Goal: Information Seeking & Learning: Learn about a topic

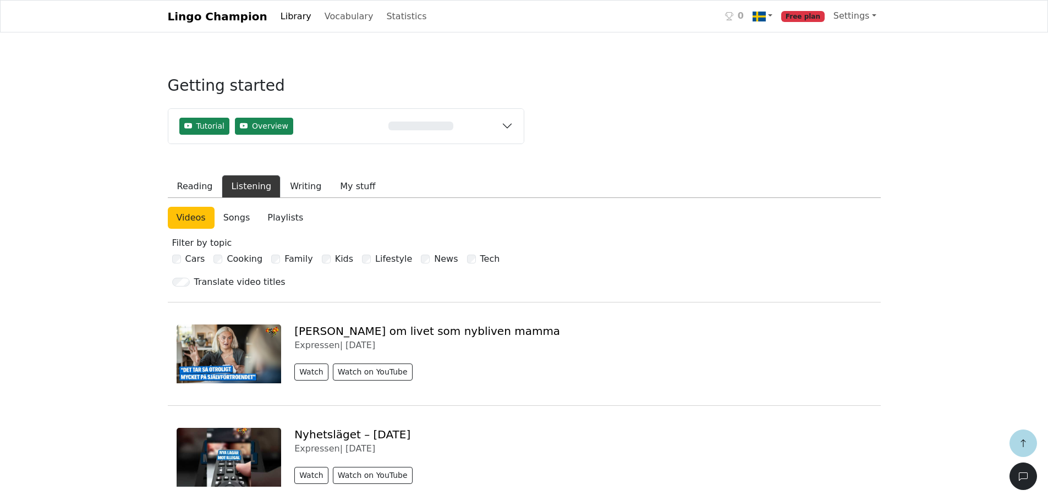
scroll to position [385, 0]
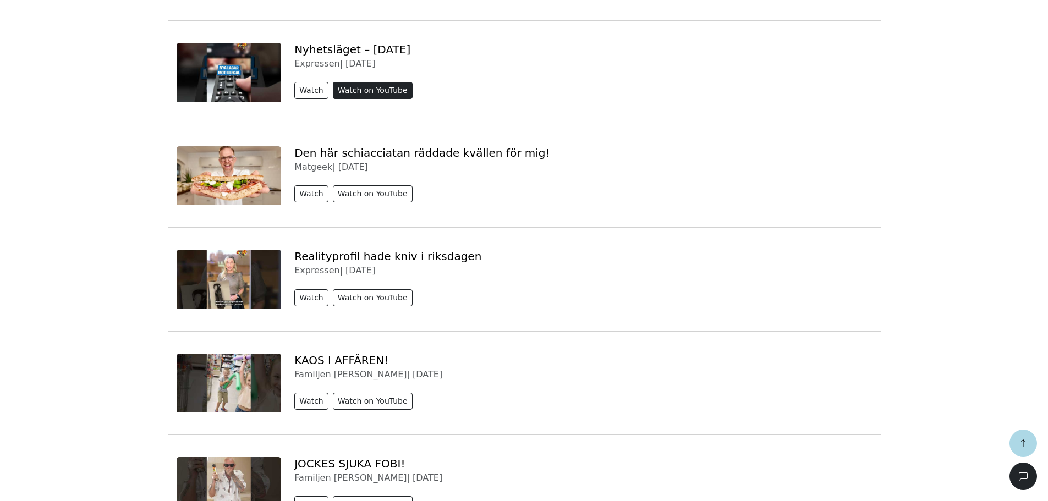
click at [381, 87] on button "Watch on YouTube" at bounding box center [373, 90] width 80 height 17
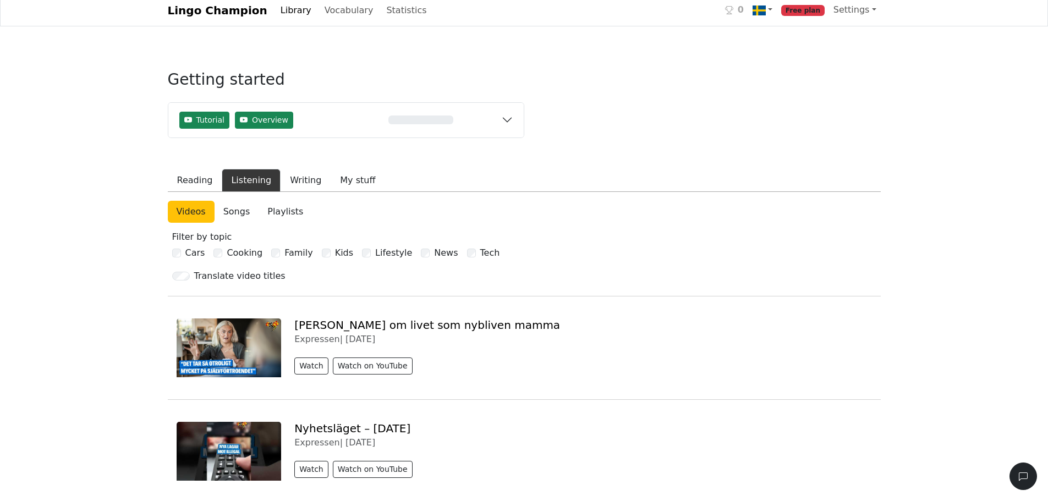
scroll to position [0, 0]
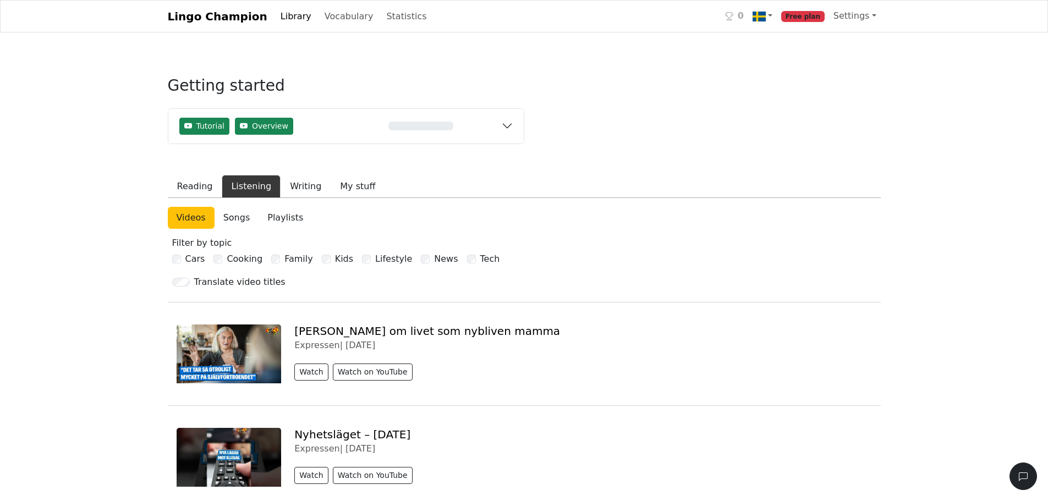
click at [232, 219] on link "Songs" at bounding box center [236, 218] width 45 height 22
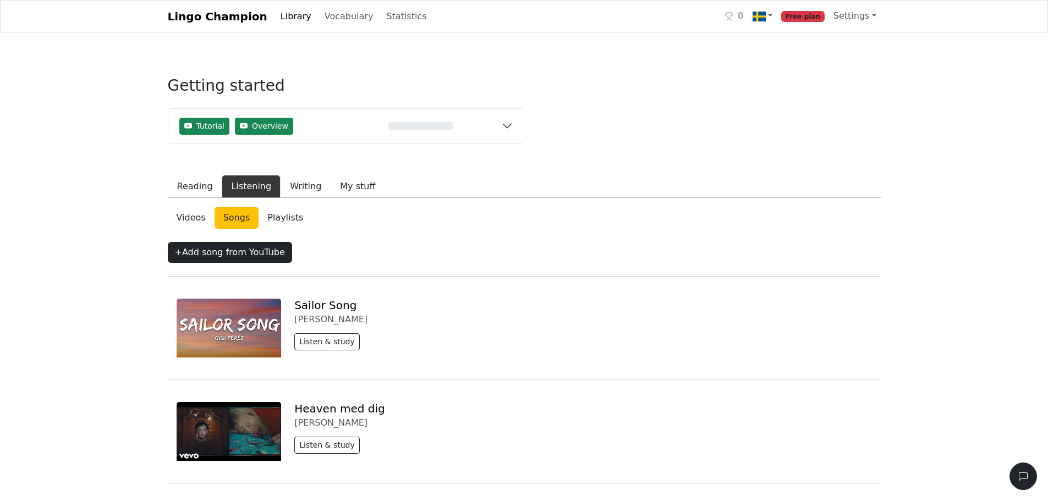
click at [277, 223] on link "Playlists" at bounding box center [284, 218] width 53 height 22
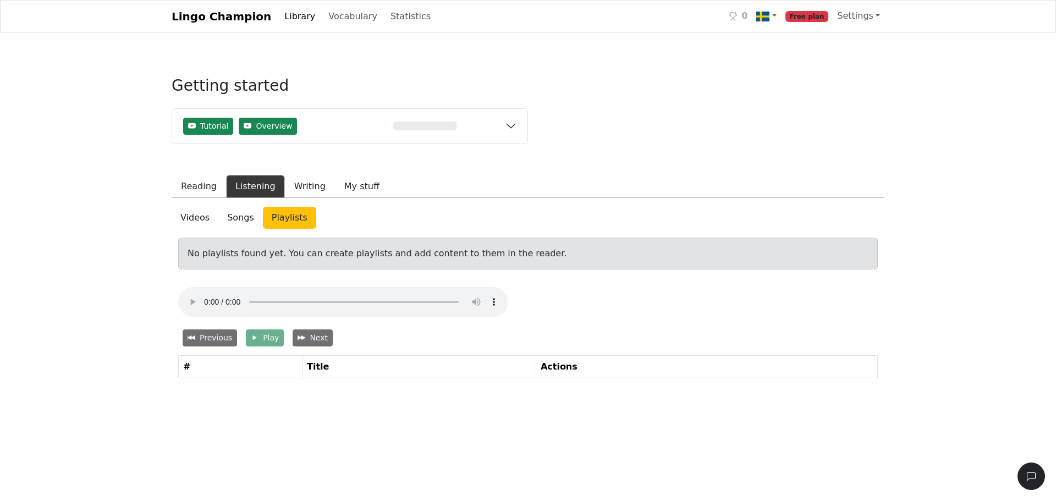
click at [201, 213] on link "Videos" at bounding box center [195, 218] width 47 height 22
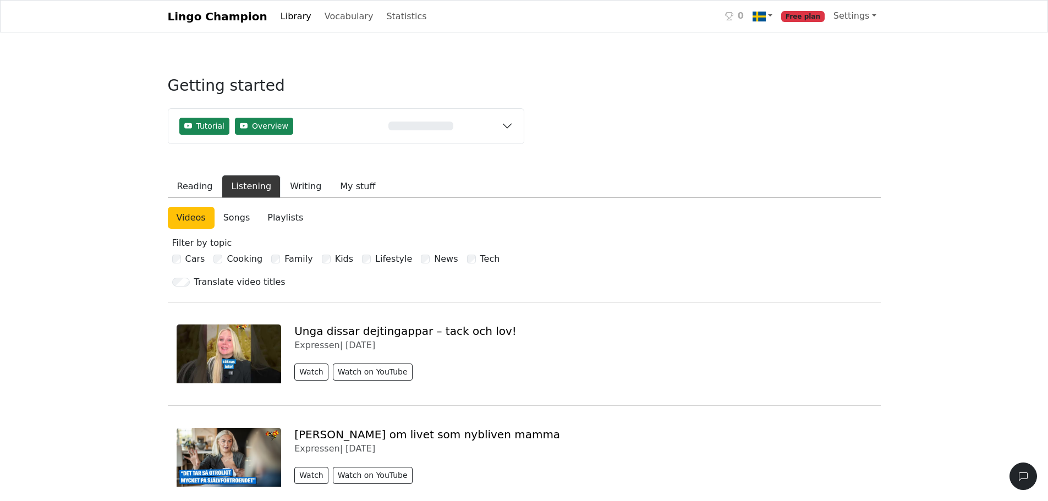
click at [235, 287] on div "Translate video titles" at bounding box center [239, 282] width 91 height 13
click at [859, 21] on link "Settings" at bounding box center [855, 16] width 52 height 22
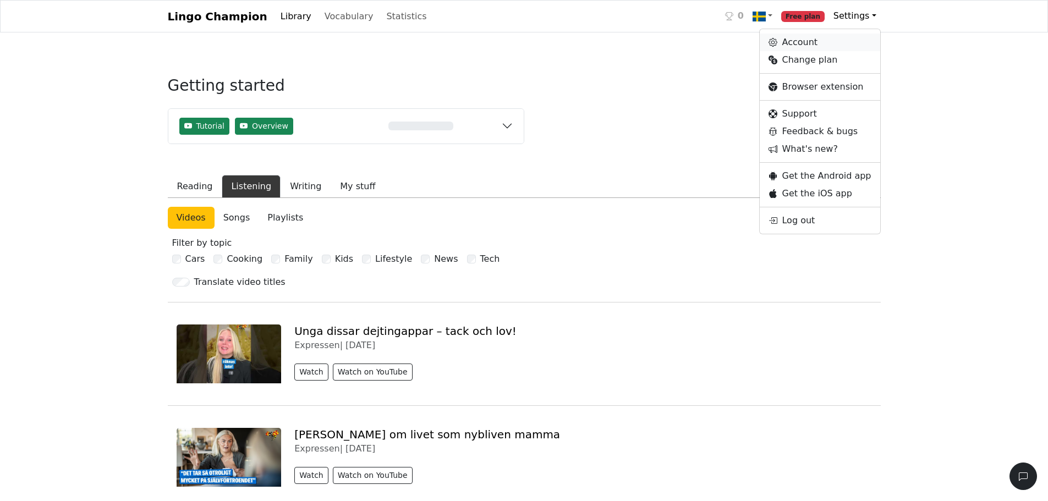
click at [819, 41] on link "Account" at bounding box center [820, 43] width 120 height 18
select select "**********"
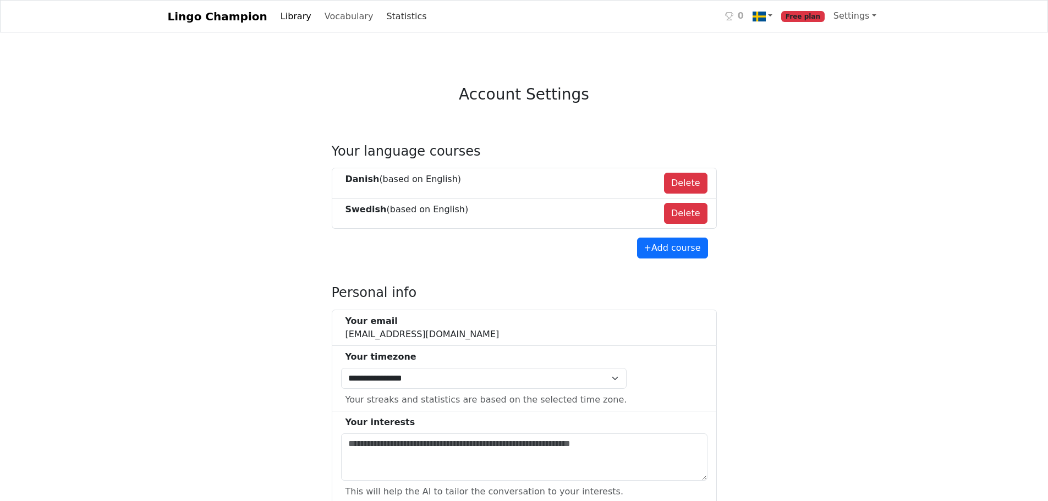
click at [382, 20] on link "Statistics" at bounding box center [406, 16] width 49 height 22
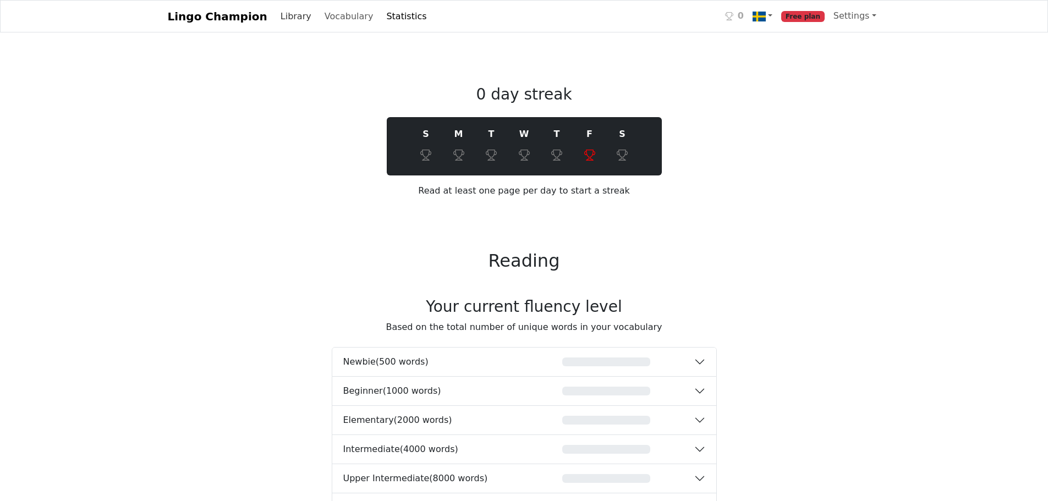
click at [276, 23] on link "Library" at bounding box center [296, 16] width 40 height 22
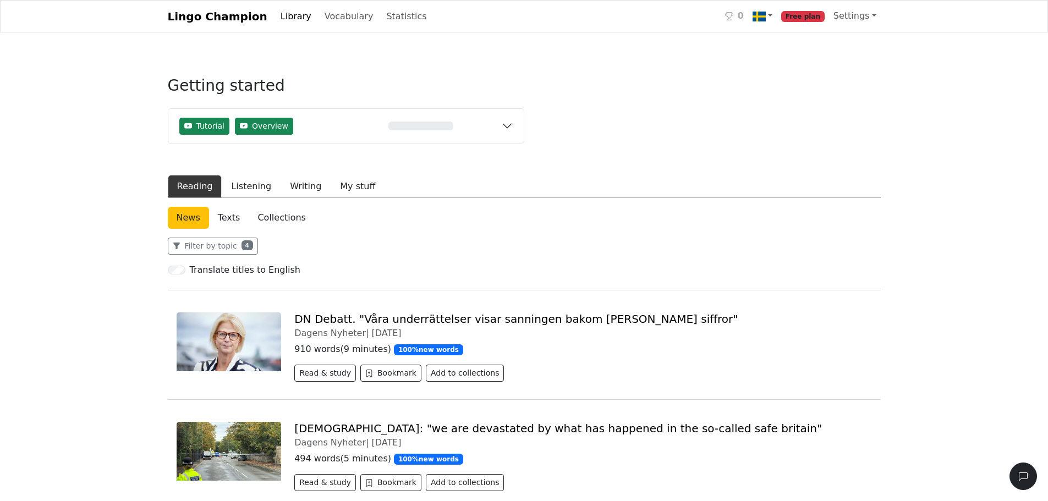
click at [504, 323] on link "DN Debatt. "Våra underrättelser visar sanningen bakom [PERSON_NAME] siffror"" at bounding box center [515, 318] width 443 height 13
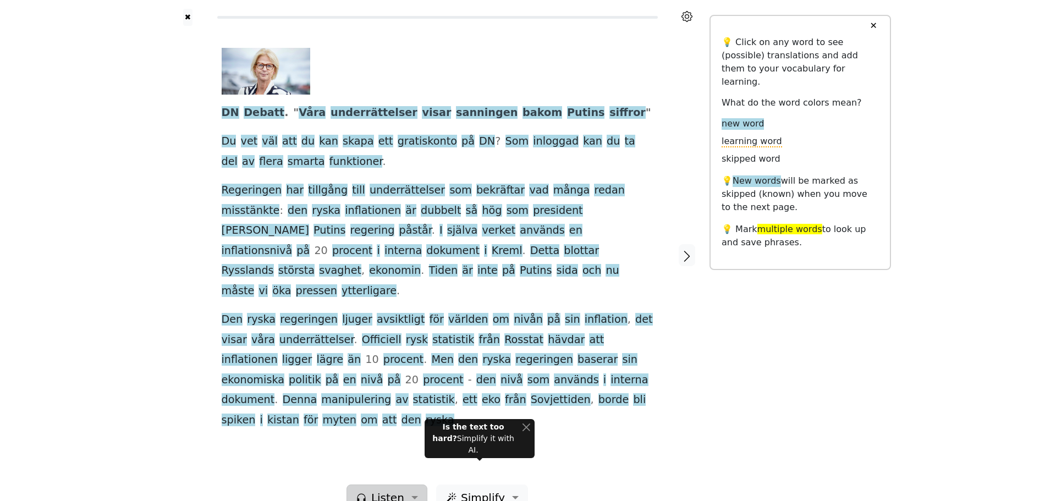
click at [382, 489] on span "Listen" at bounding box center [387, 497] width 33 height 16
click at [394, 426] on link "Generate audio for the content" at bounding box center [424, 435] width 155 height 18
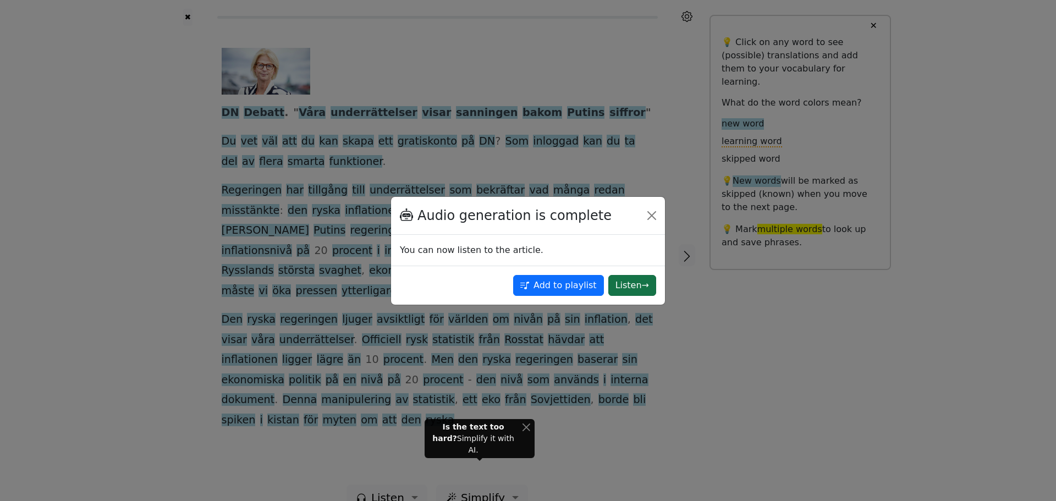
click at [631, 283] on button "Listen →" at bounding box center [632, 285] width 48 height 21
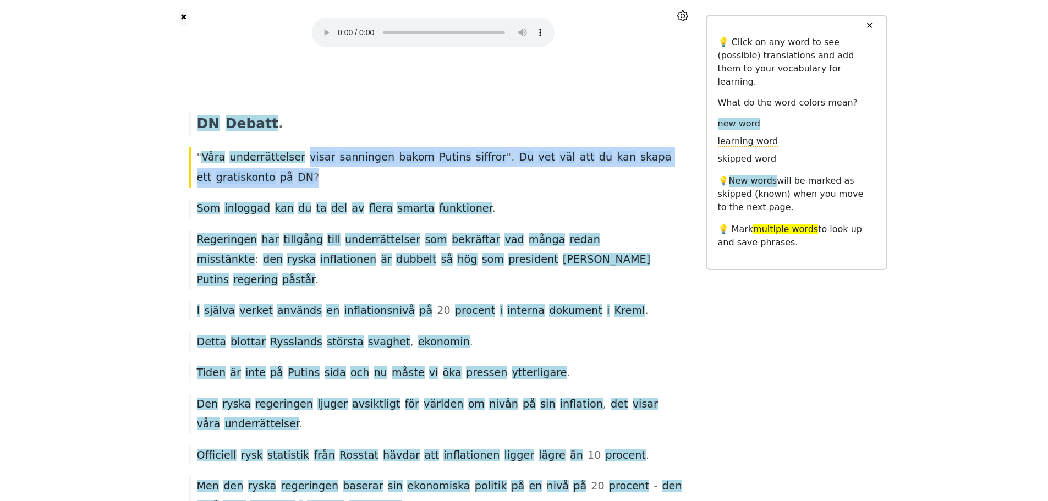
drag, startPoint x: 293, startPoint y: 158, endPoint x: 291, endPoint y: 168, distance: 10.5
click at [291, 168] on div "" Våra underrättelser visar sanningen bakom [PERSON_NAME] siffror ". Du vet väl…" at bounding box center [433, 167] width 500 height 40
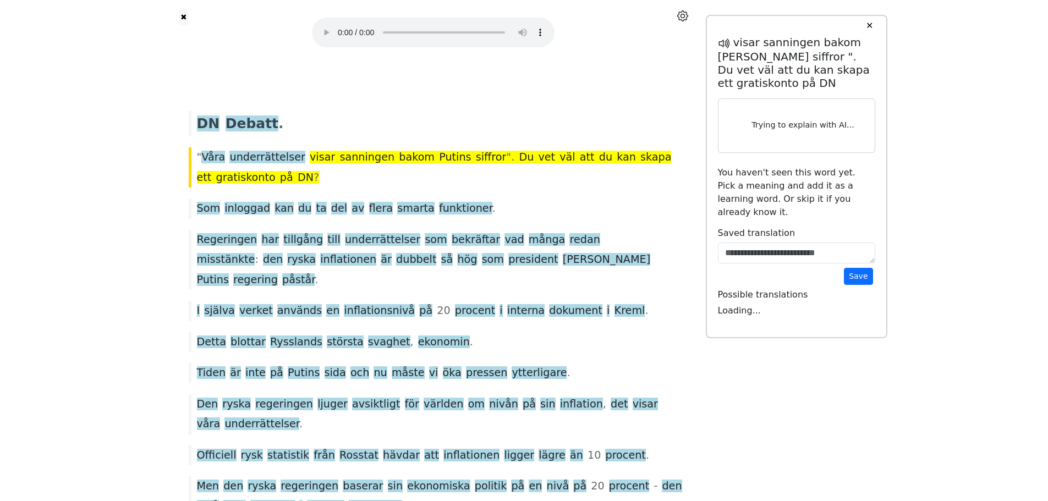
click at [322, 178] on div "" Våra underrättelser visar sanningen bakom [PERSON_NAME] siffror ". Du vet väl…" at bounding box center [433, 167] width 500 height 40
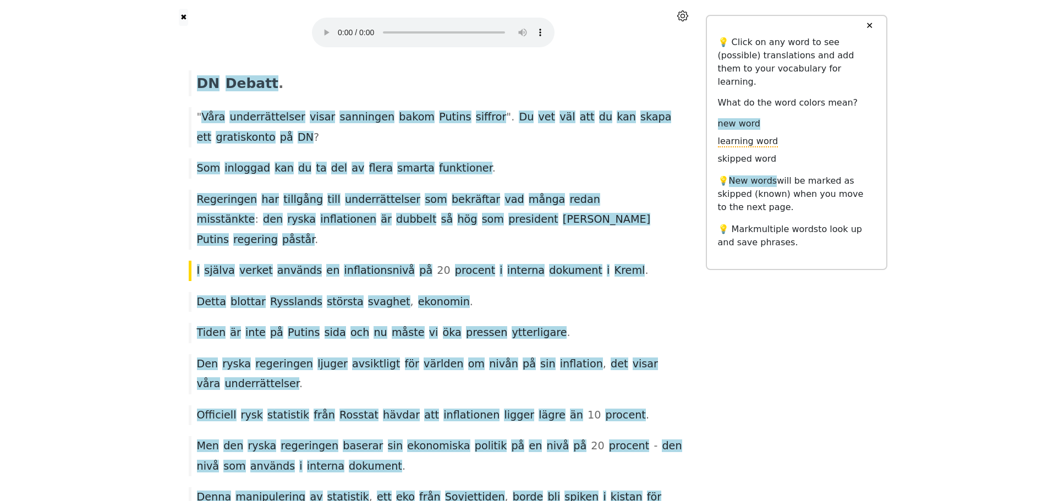
scroll to position [71, 0]
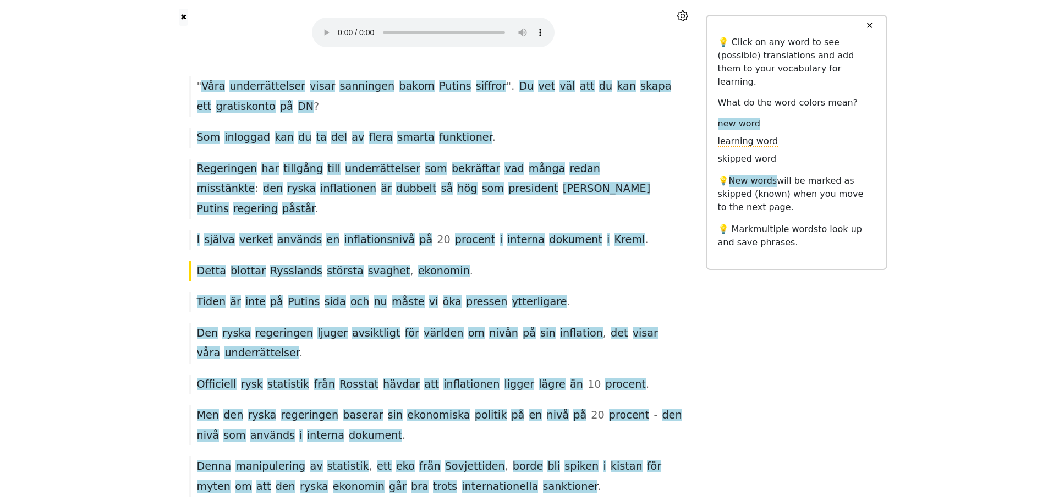
click at [872, 25] on button "✕" at bounding box center [869, 26] width 20 height 20
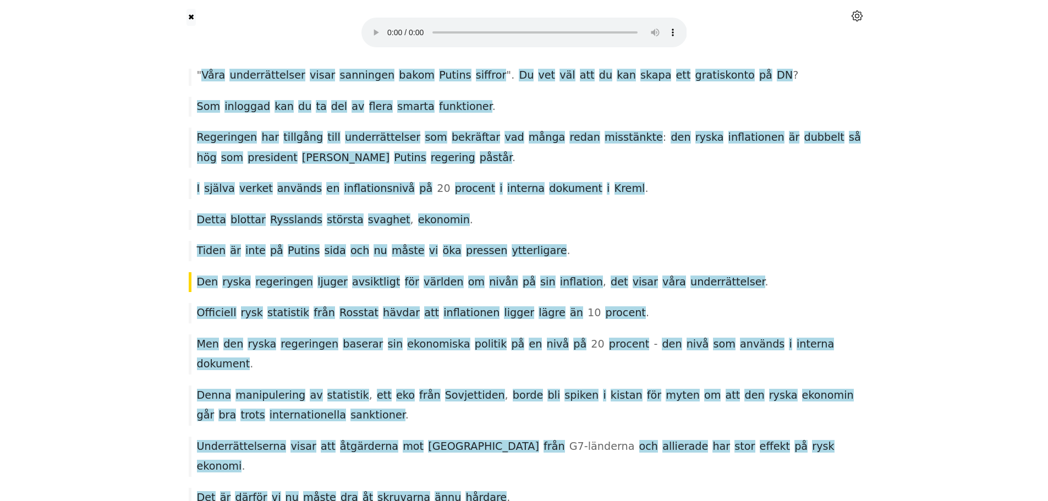
scroll to position [113, 0]
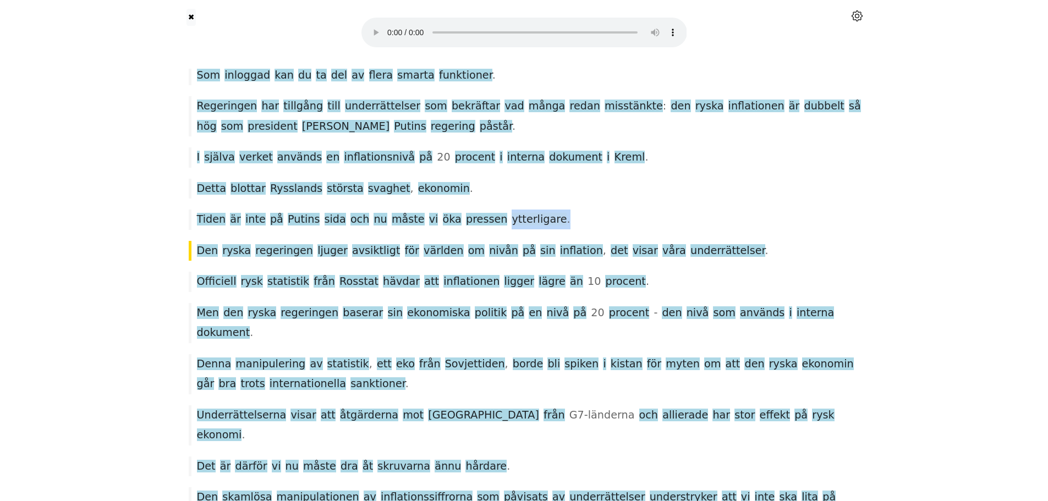
drag, startPoint x: 534, startPoint y: 218, endPoint x: 475, endPoint y: 214, distance: 59.0
click at [475, 214] on div "Tiden är inte på [PERSON_NAME] sida och nu måste vi öka pressen ytterligare ." at bounding box center [524, 220] width 682 height 20
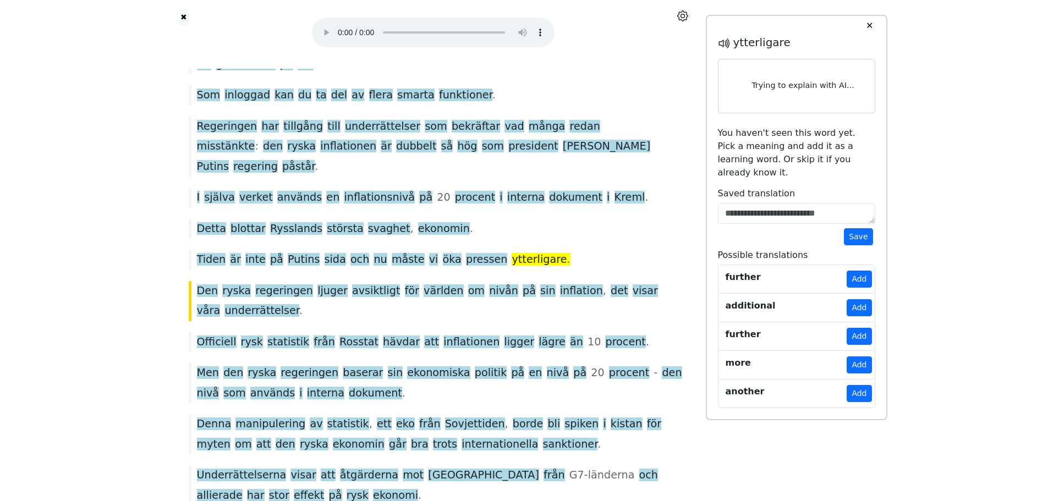
click at [468, 217] on div at bounding box center [468, 217] width 0 height 0
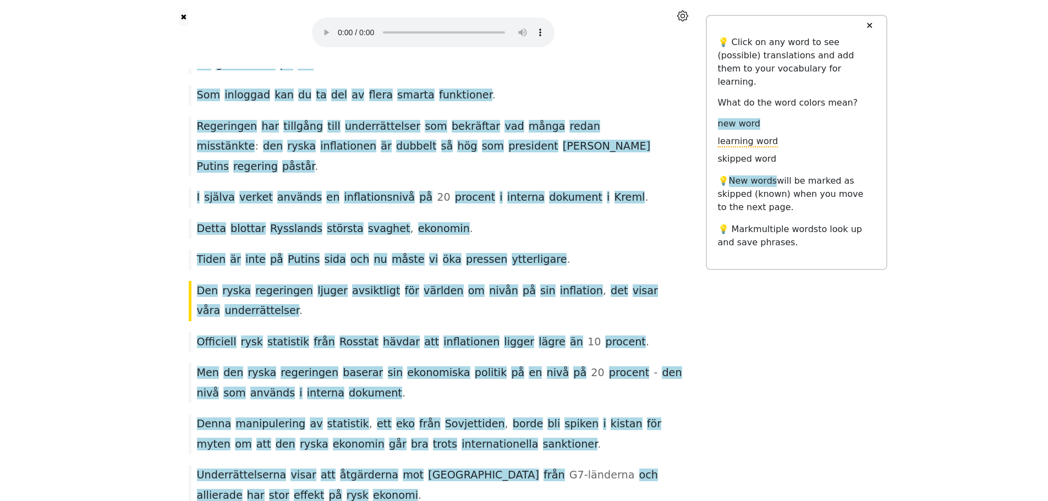
click at [869, 22] on button "✕" at bounding box center [869, 26] width 20 height 20
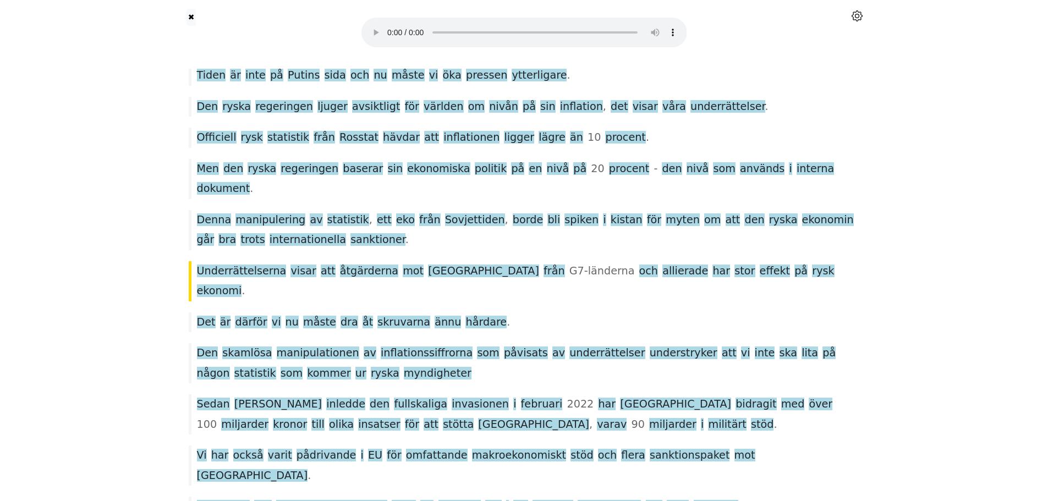
scroll to position [288, 0]
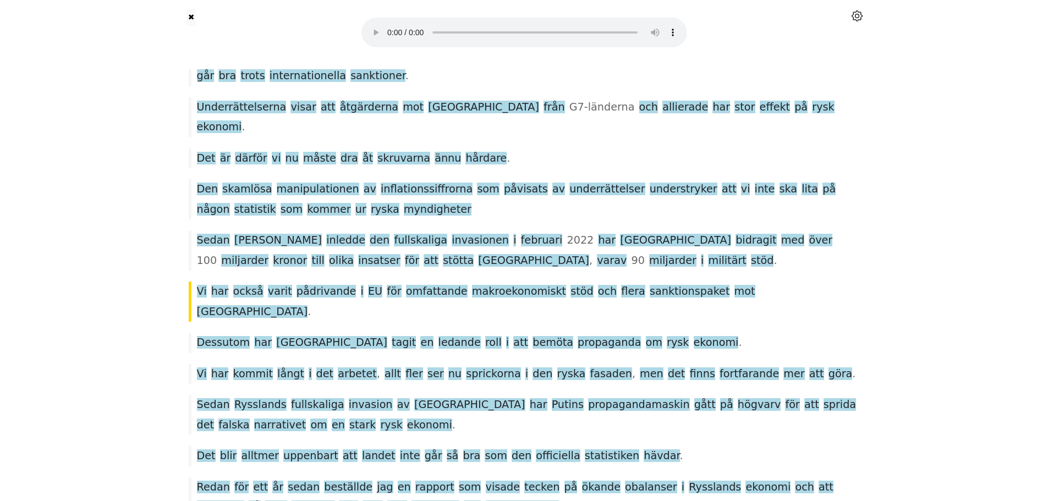
scroll to position [422, 0]
click at [613, 230] on div "Sedan [PERSON_NAME] inledde den fullskaliga invasionen i [DATE] har Sverige bid…" at bounding box center [524, 250] width 682 height 40
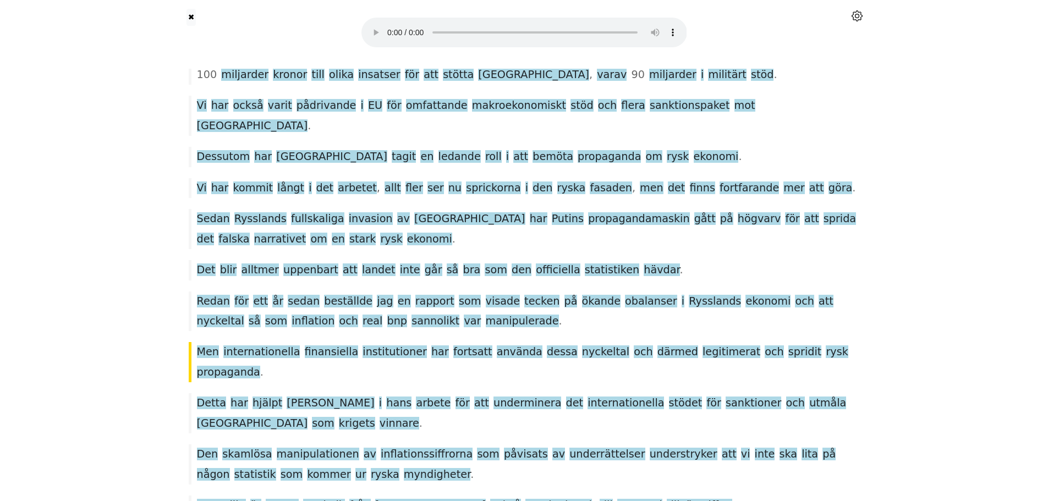
scroll to position [648, 0]
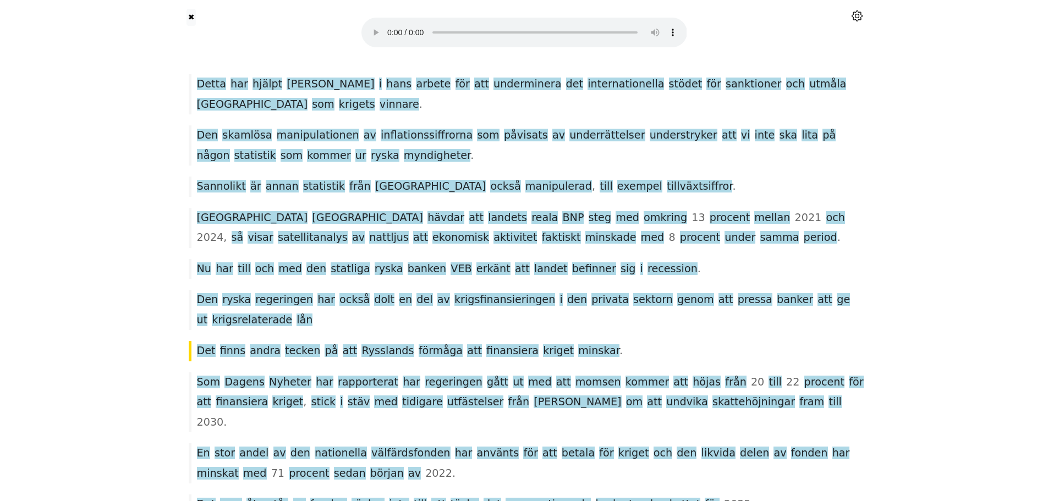
scroll to position [926, 0]
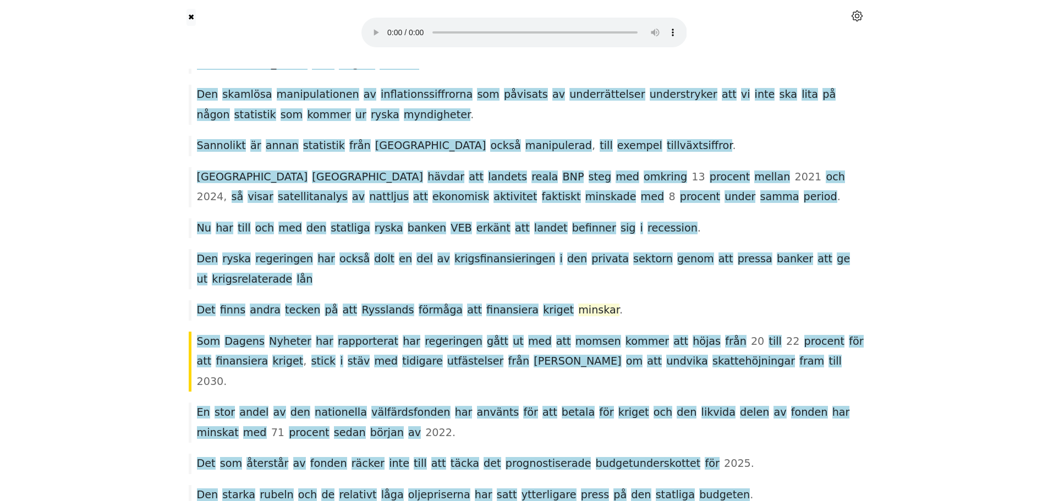
click at [578, 304] on span "minskar" at bounding box center [598, 311] width 41 height 14
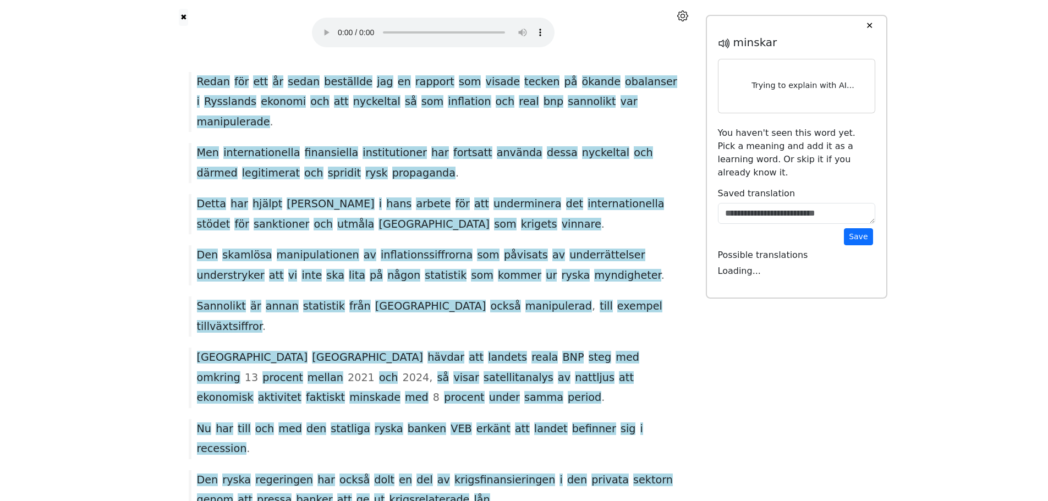
scroll to position [1127, 0]
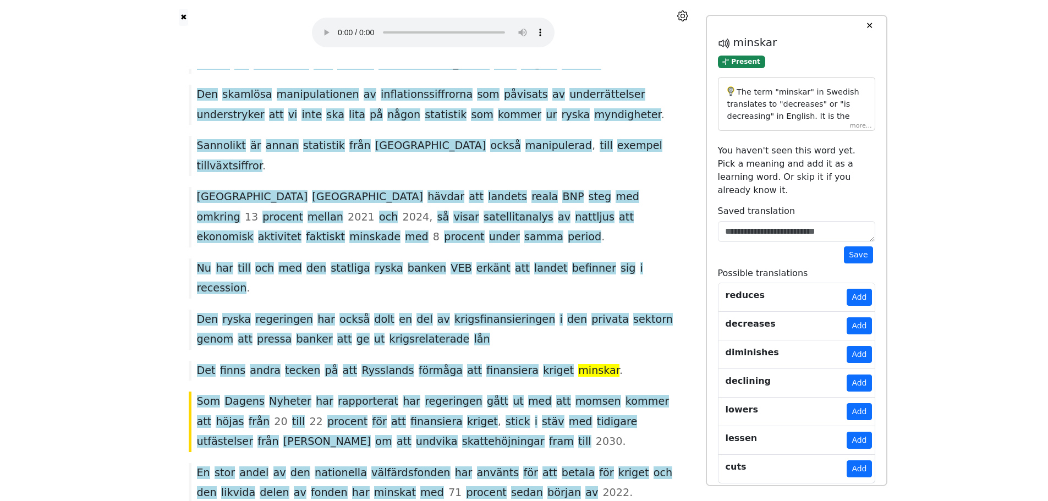
click at [870, 24] on button "✕" at bounding box center [869, 26] width 20 height 20
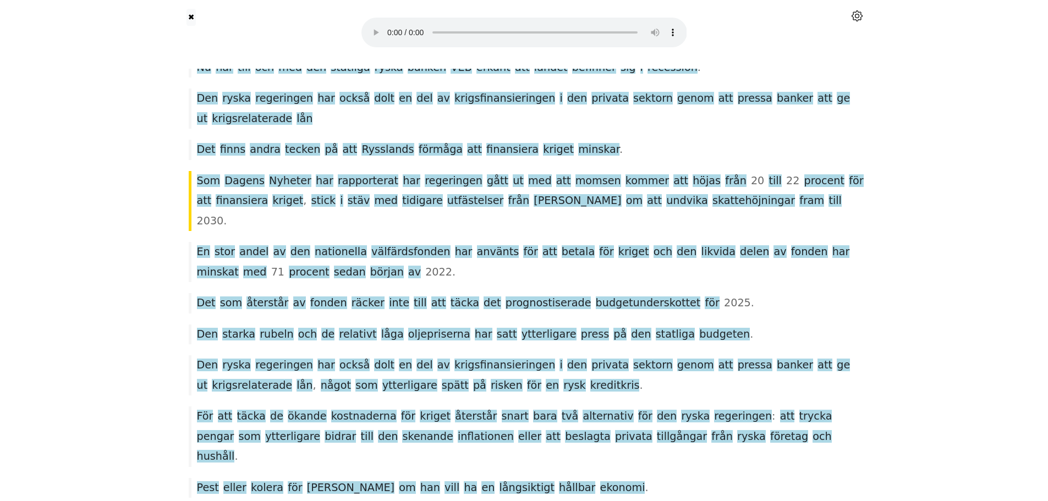
scroll to position [967, 0]
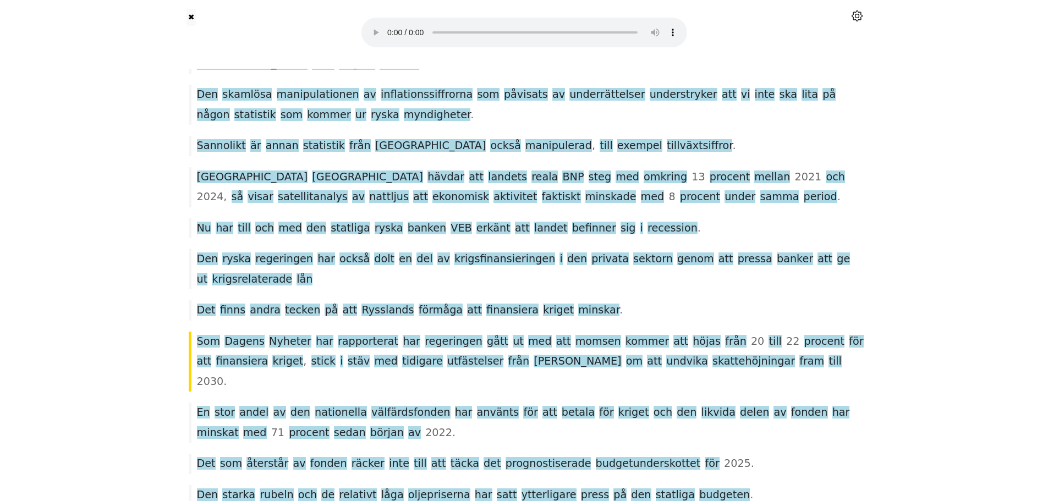
click at [998, 64] on div "✖ DN Debatt . " Våra underrättelser visar sanningen bakom [PERSON_NAME] siffror…" at bounding box center [524, 210] width 1048 height 2355
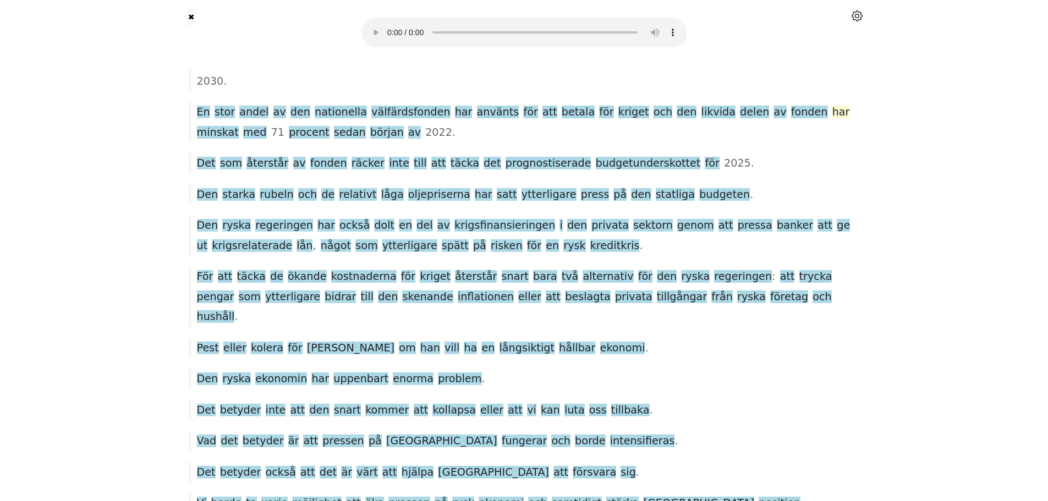
scroll to position [1118, 0]
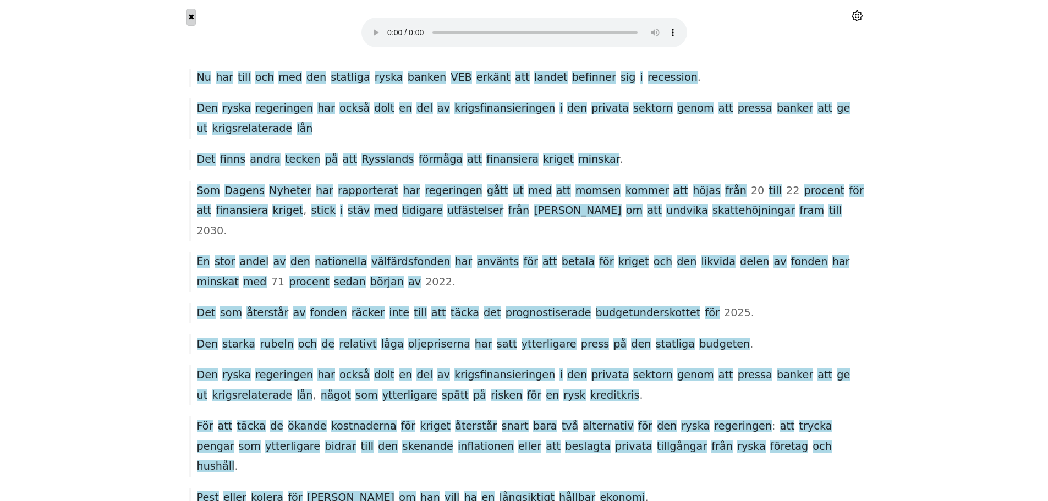
click at [192, 18] on button "✖" at bounding box center [190, 17] width 9 height 17
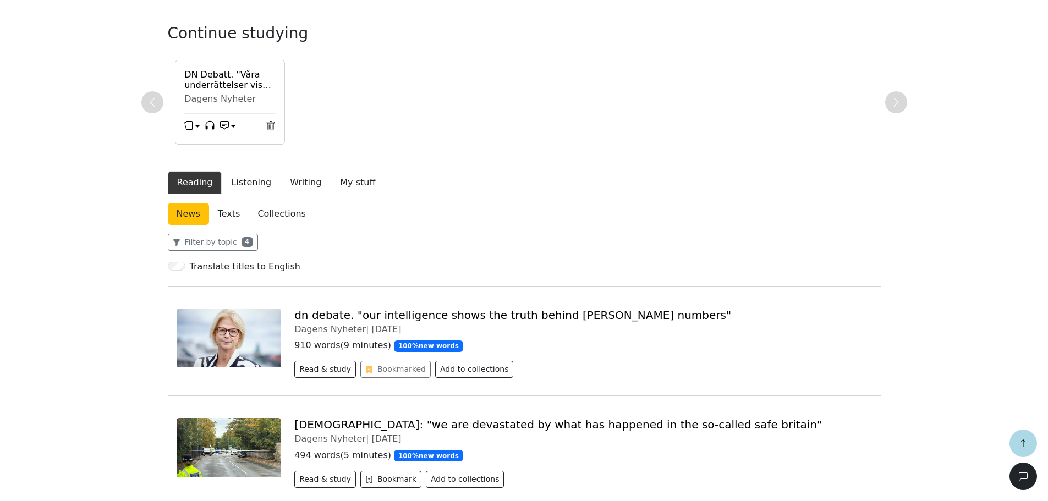
scroll to position [55, 0]
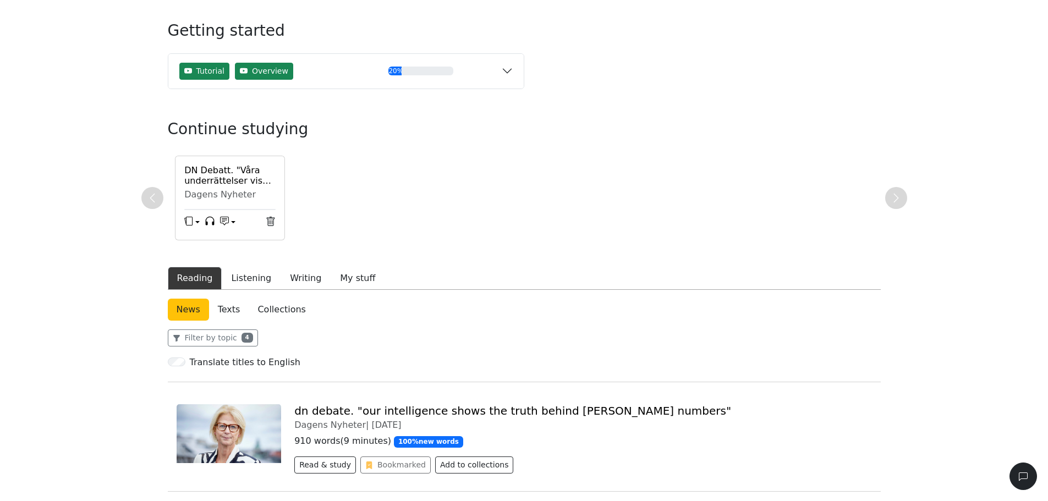
click at [197, 222] on button "button" at bounding box center [191, 222] width 15 height 16
click at [232, 221] on button "button" at bounding box center [227, 222] width 15 height 16
click at [217, 173] on h6 "DN Debatt. "Våra underrättelser visar sanningen bakom [PERSON_NAME] siffror"" at bounding box center [229, 175] width 91 height 21
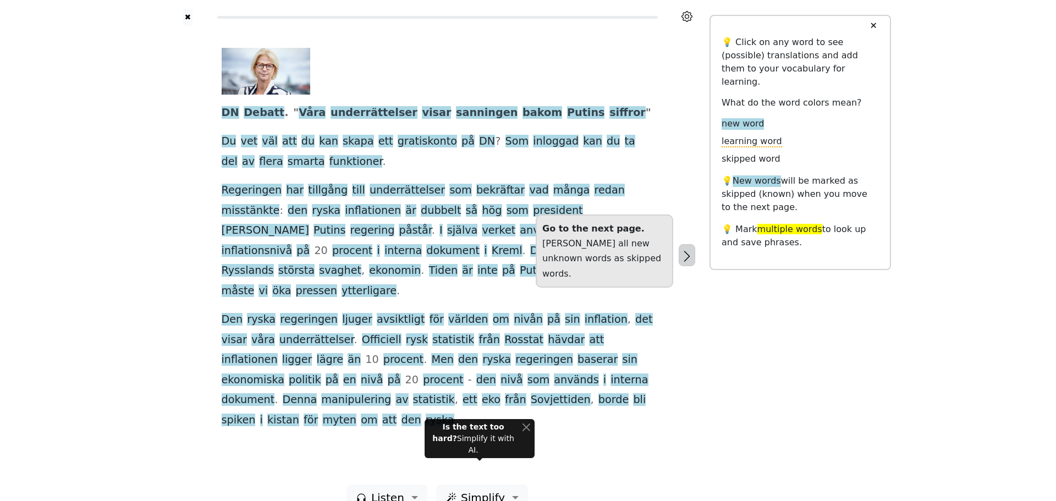
click at [690, 250] on icon "button" at bounding box center [686, 256] width 13 height 13
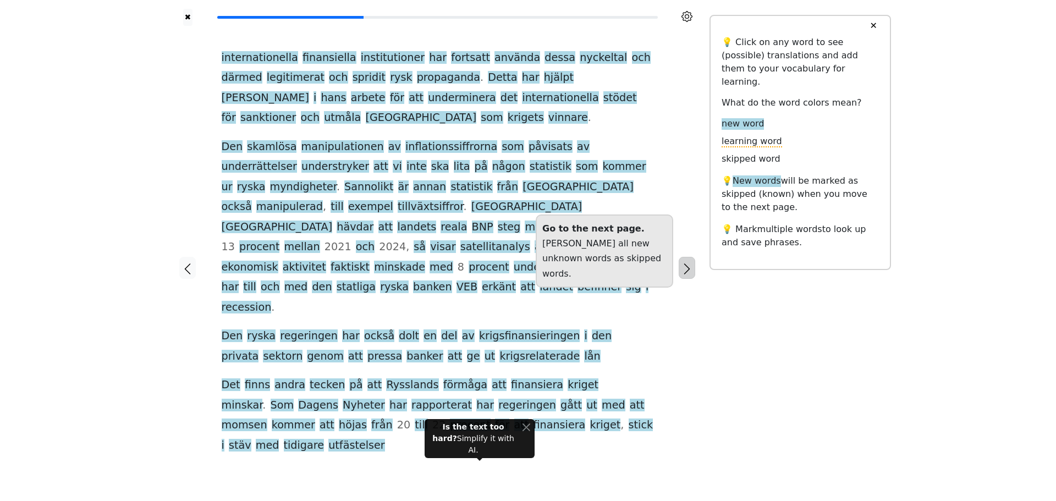
click at [690, 262] on icon "button" at bounding box center [686, 268] width 13 height 13
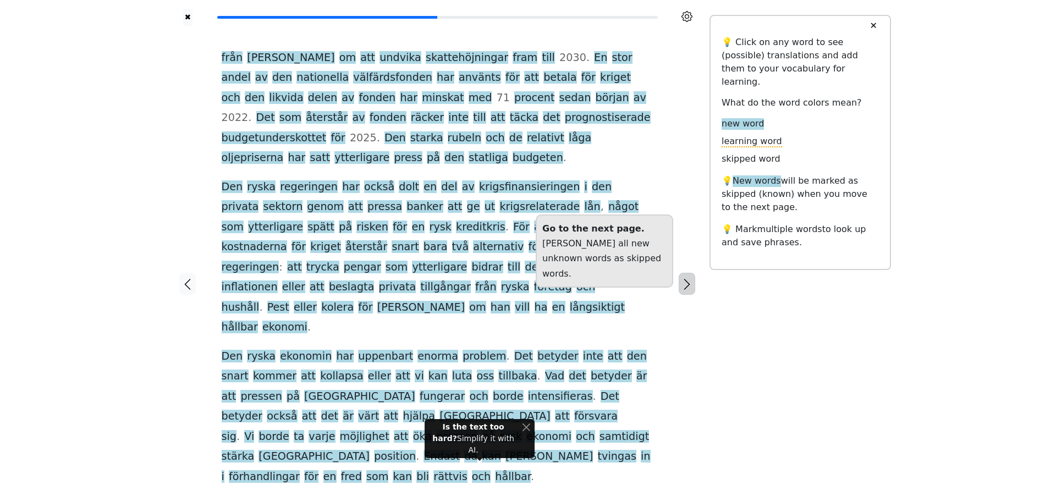
click at [690, 278] on icon "button" at bounding box center [686, 284] width 13 height 13
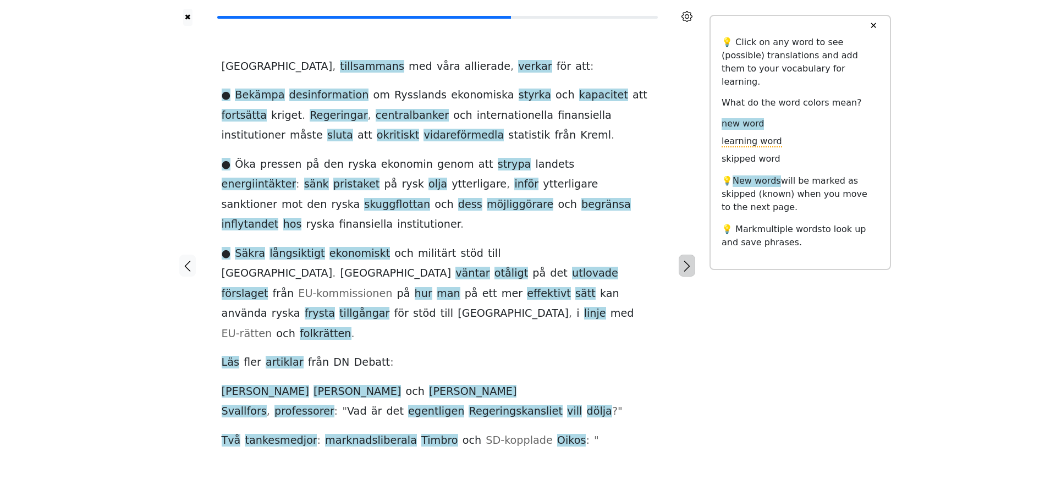
click at [690, 260] on icon "button" at bounding box center [686, 266] width 13 height 13
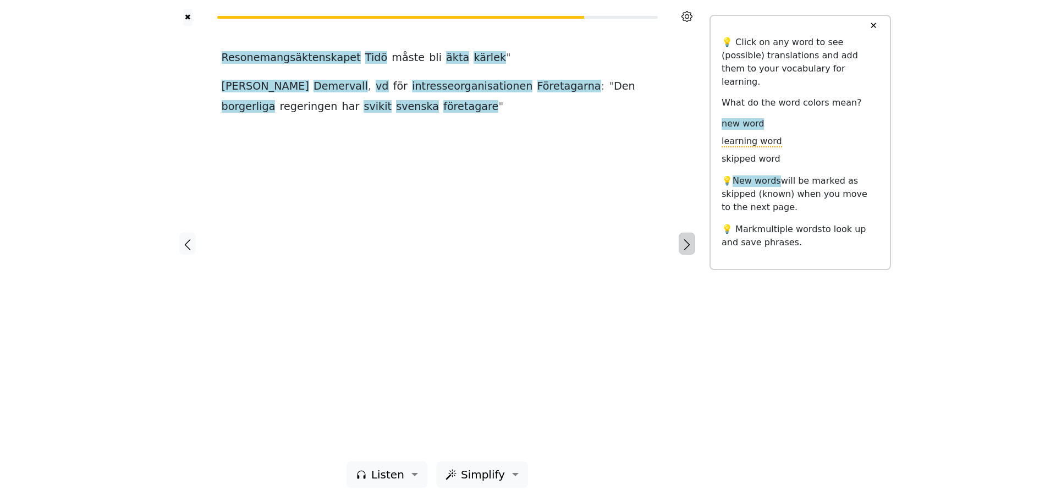
click at [690, 244] on icon "button" at bounding box center [686, 244] width 13 height 13
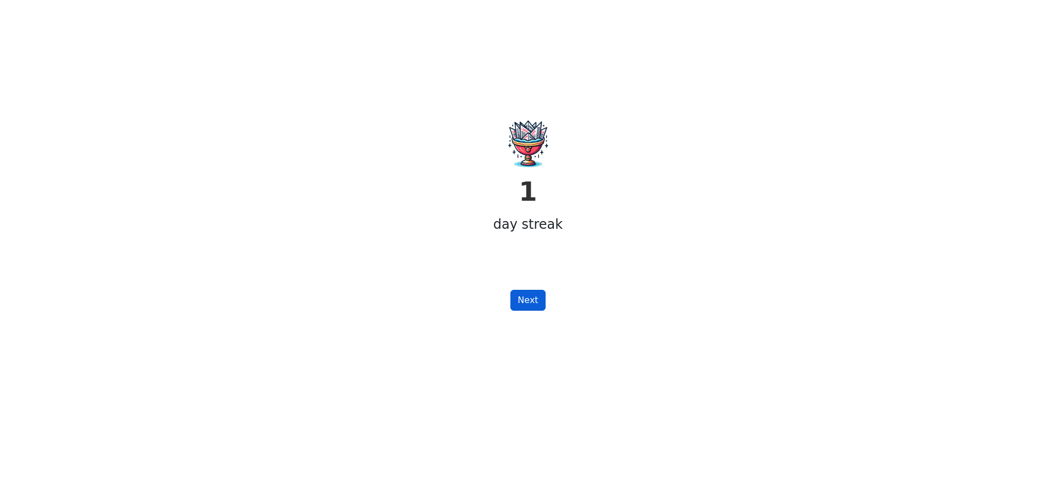
click at [536, 301] on button "Next" at bounding box center [527, 300] width 35 height 21
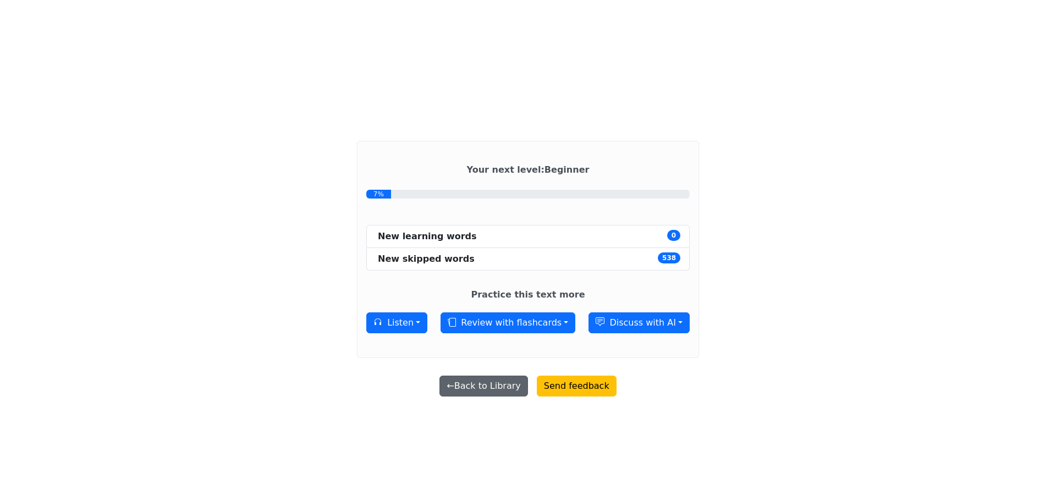
click at [520, 387] on button "← Back to Library" at bounding box center [483, 386] width 88 height 21
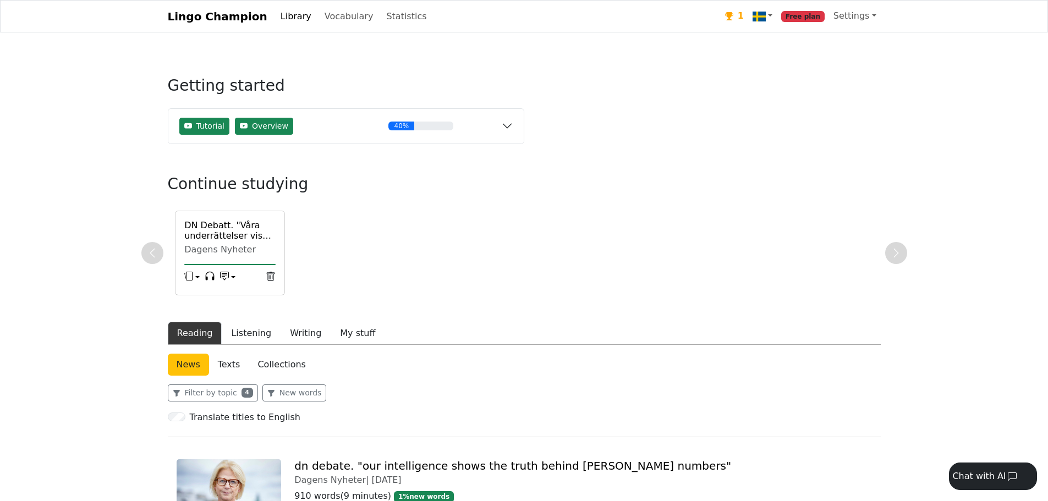
click at [224, 233] on h6 "DN Debatt. "Våra underrättelser visar sanningen bakom [PERSON_NAME] siffror"" at bounding box center [229, 230] width 91 height 21
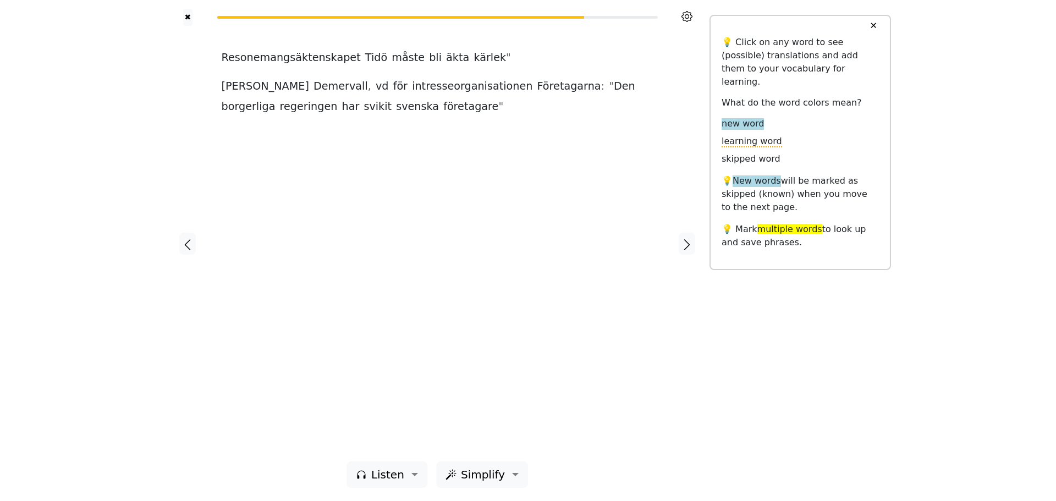
click at [883, 20] on button "✕" at bounding box center [873, 26] width 20 height 20
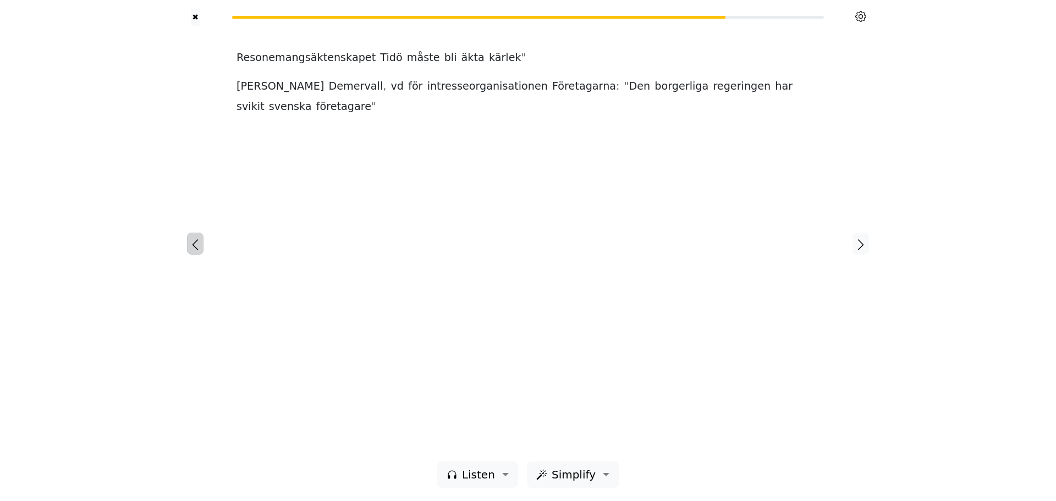
click at [190, 241] on icon "button" at bounding box center [195, 244] width 13 height 13
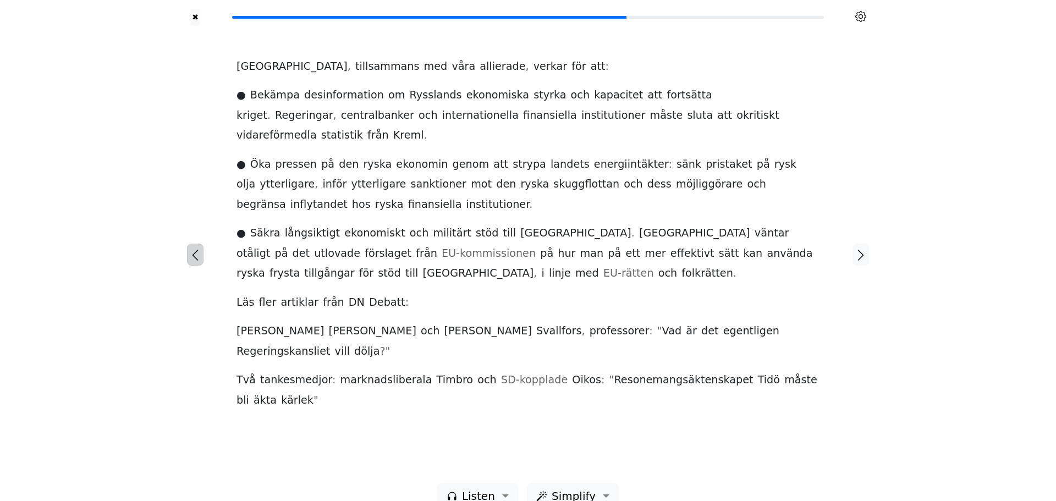
click at [190, 249] on icon "button" at bounding box center [195, 255] width 13 height 13
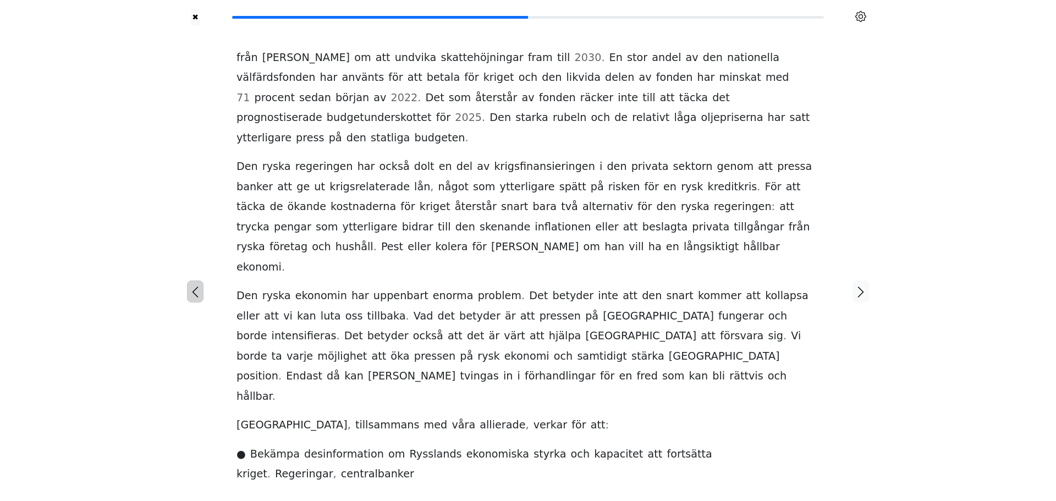
click at [190, 285] on icon "button" at bounding box center [195, 291] width 13 height 13
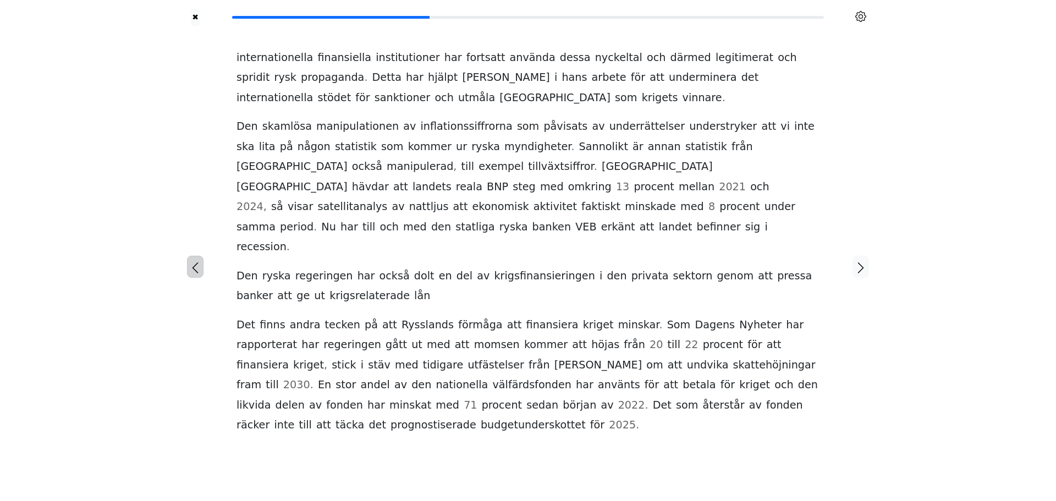
click at [190, 261] on icon "button" at bounding box center [195, 267] width 13 height 13
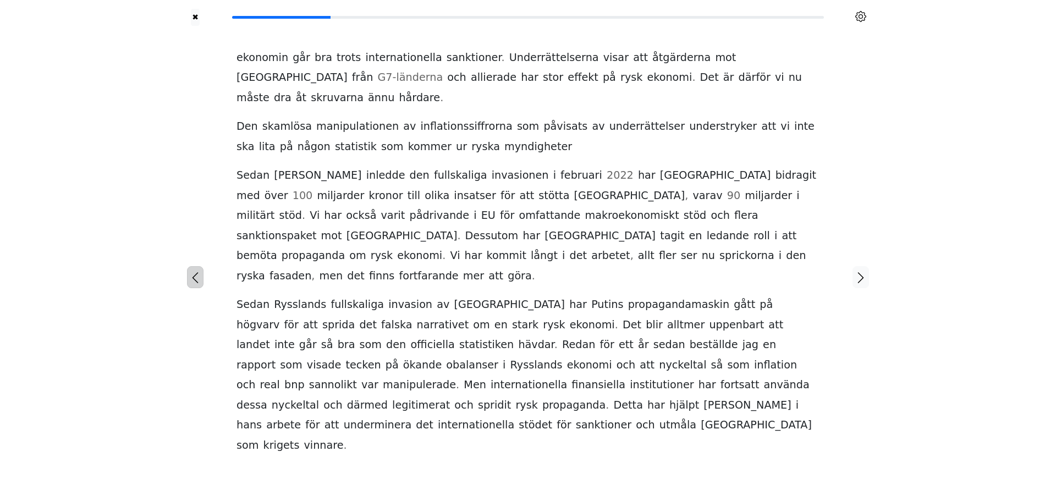
click at [190, 271] on icon "button" at bounding box center [195, 277] width 13 height 13
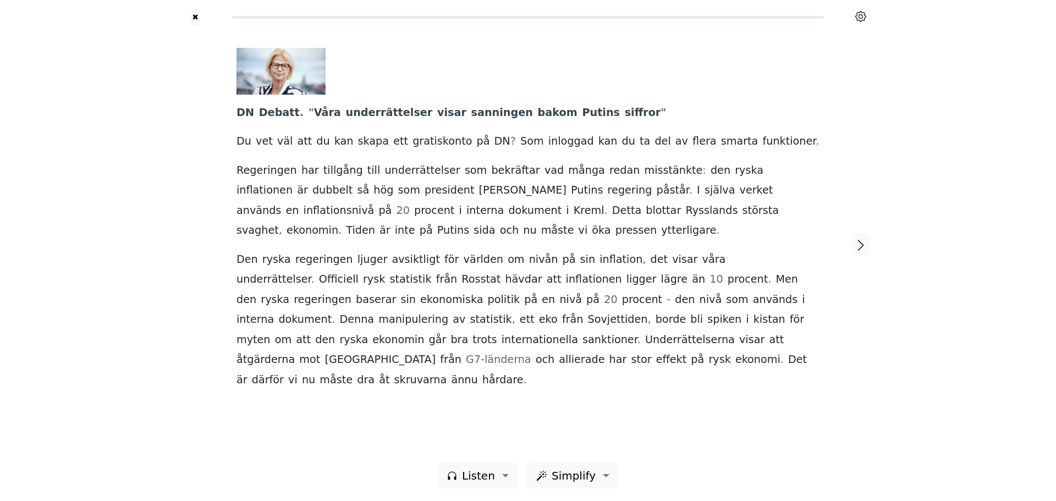
click at [911, 181] on div "✖ DN Debatt . " Våra underrättelser visar sanningen bakom Putins siffror " Du v…" at bounding box center [528, 251] width 1056 height 502
click at [861, 242] on icon "button" at bounding box center [860, 245] width 13 height 13
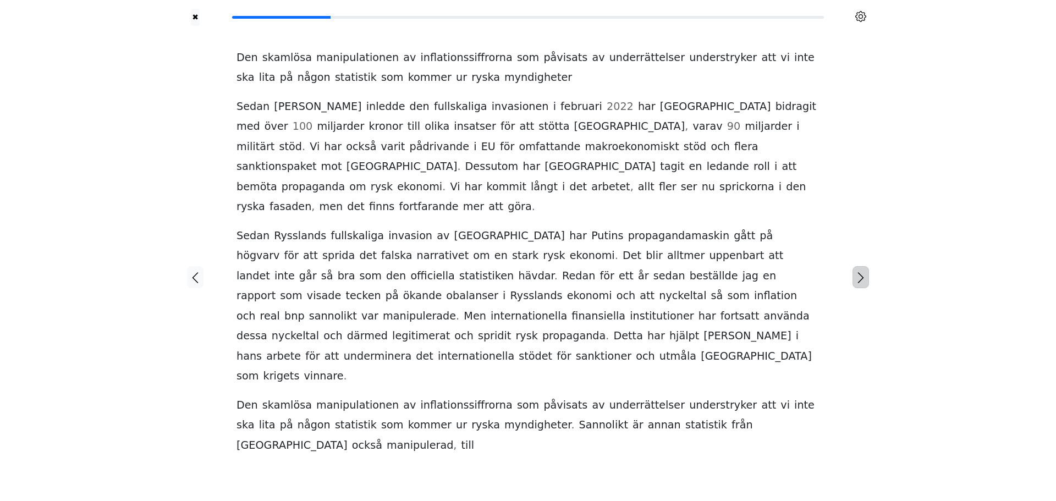
click at [857, 271] on icon "button" at bounding box center [860, 277] width 13 height 13
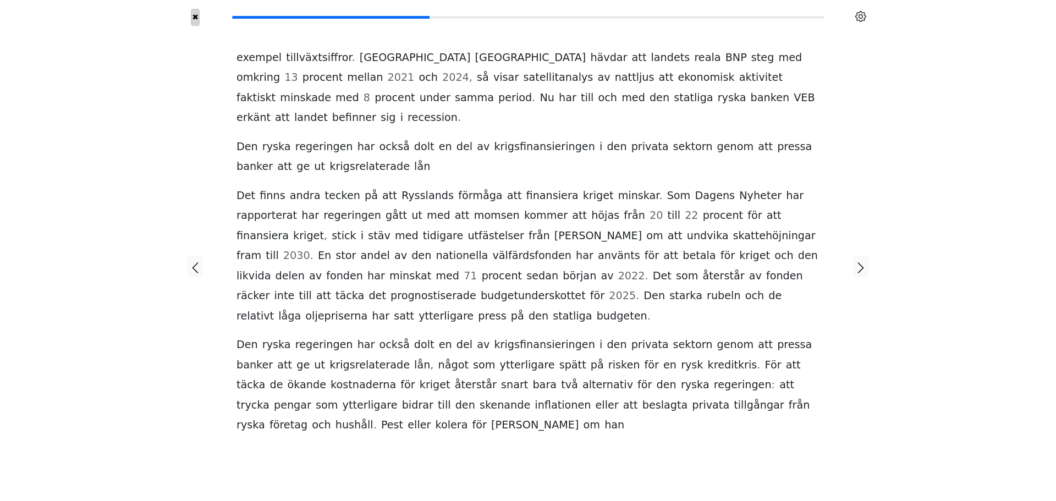
click at [195, 21] on button "✖" at bounding box center [195, 17] width 9 height 17
